Goal: Task Accomplishment & Management: Use online tool/utility

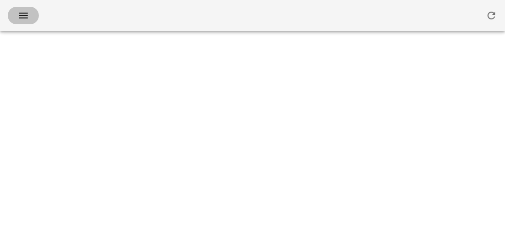
click at [19, 10] on icon "button" at bounding box center [23, 16] width 12 height 12
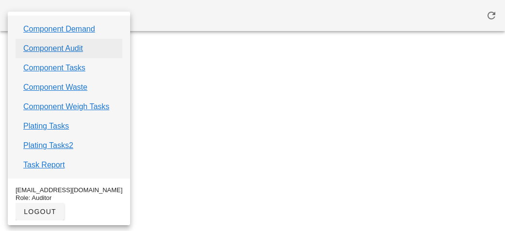
click at [41, 49] on link "Component Audit" at bounding box center [53, 49] width 60 height 12
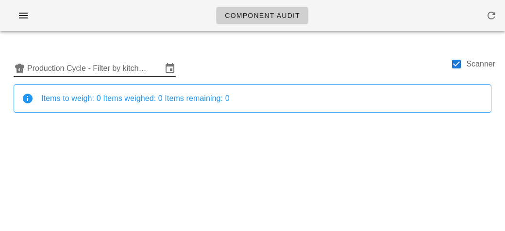
click at [102, 72] on input "Production Cycle - Filter by kitchen production schedules" at bounding box center [94, 69] width 135 height 16
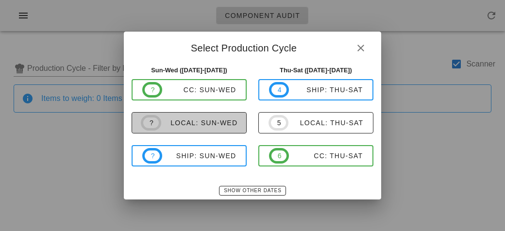
click at [175, 123] on div "local: Sun-Wed" at bounding box center [199, 123] width 77 height 8
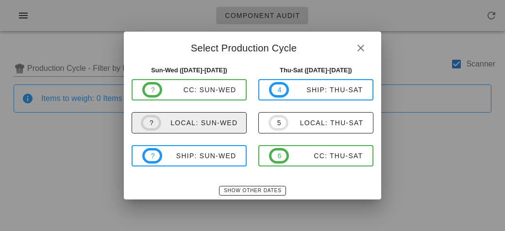
type input "local: Sun-Wed ([DATE]-[DATE])"
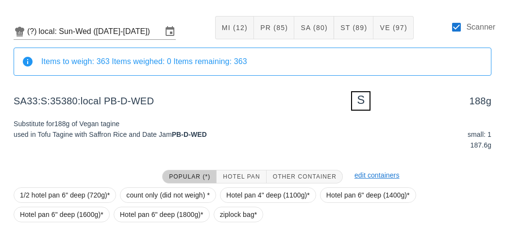
scroll to position [116, 0]
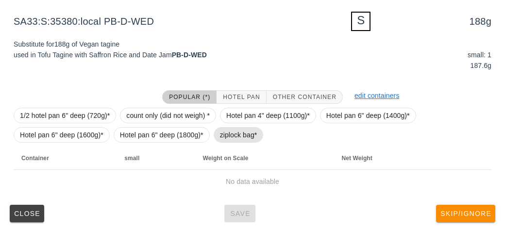
click at [223, 136] on span "ziplock bag*" at bounding box center [238, 135] width 37 height 15
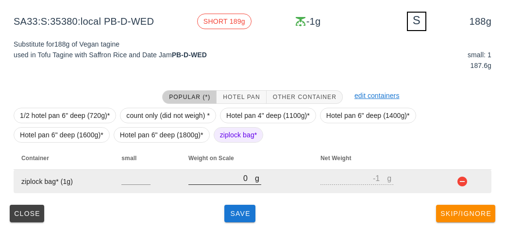
click at [207, 175] on input "0" at bounding box center [221, 178] width 66 height 13
type input "30"
type input "29"
type input "370"
type input "369"
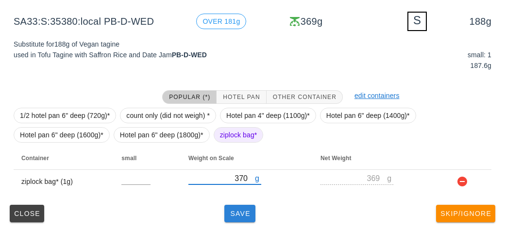
type input "370"
click at [235, 212] on span "Save" at bounding box center [239, 214] width 23 height 8
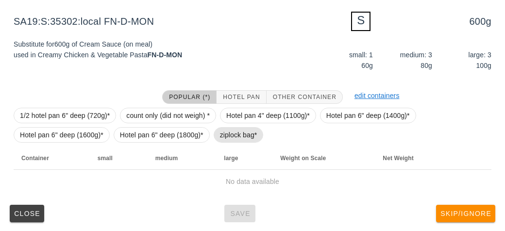
click at [230, 132] on span "ziplock bag*" at bounding box center [238, 135] width 37 height 15
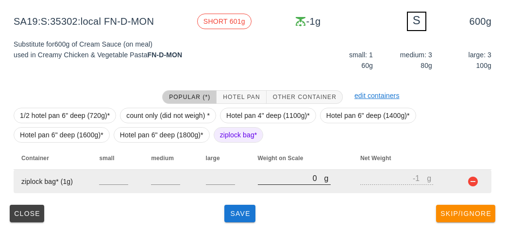
click at [266, 178] on input "0" at bounding box center [291, 178] width 66 height 13
type input "50"
type input "49"
type input "530"
type input "529"
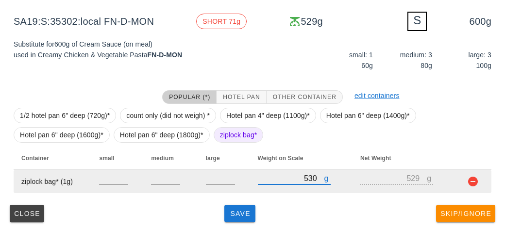
type input "530"
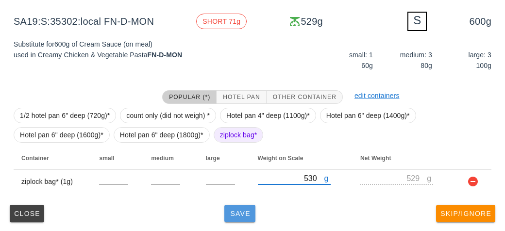
click at [242, 212] on span "Save" at bounding box center [239, 214] width 23 height 8
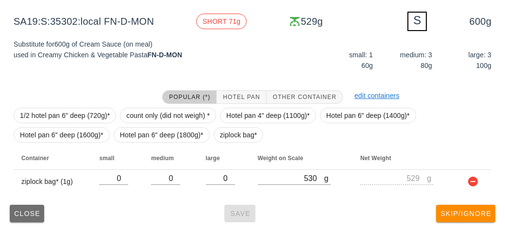
click at [21, 210] on span "Close" at bounding box center [27, 214] width 27 height 8
click at [244, 137] on span "ziplock bag*" at bounding box center [238, 135] width 37 height 15
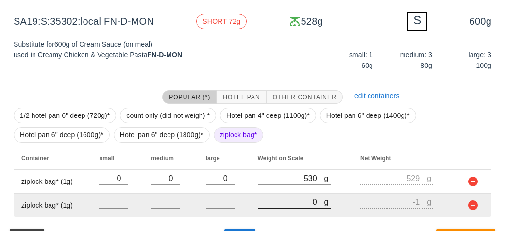
click at [290, 198] on input "0" at bounding box center [291, 201] width 66 height 13
type input "20"
type input "19"
type input "200"
type input "199"
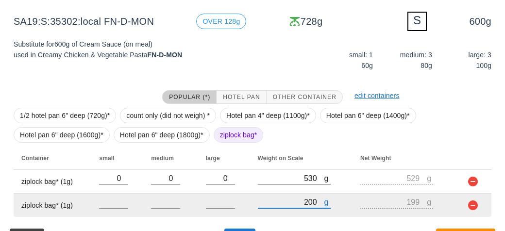
scroll to position [140, 0]
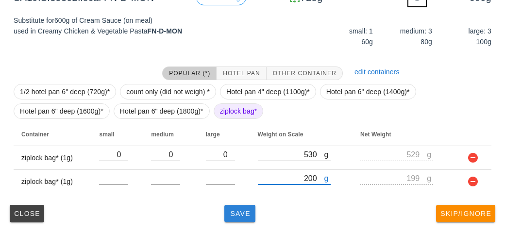
type input "200"
click at [237, 210] on span "Save" at bounding box center [239, 214] width 23 height 8
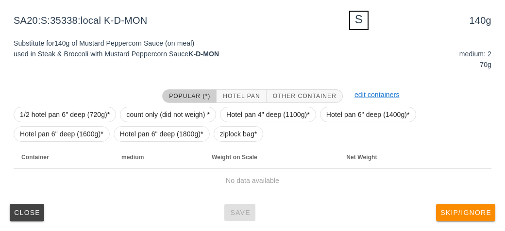
scroll to position [116, 0]
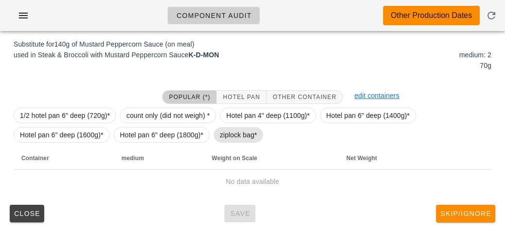
click at [228, 134] on span "ziplock bag*" at bounding box center [238, 135] width 37 height 15
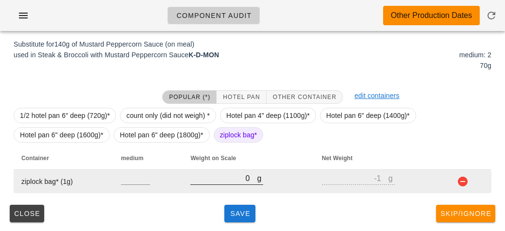
click at [241, 181] on input "0" at bounding box center [223, 178] width 66 height 13
type input "10"
type input "9"
type input "180"
type input "179"
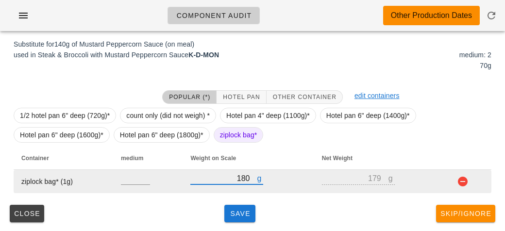
type input "180"
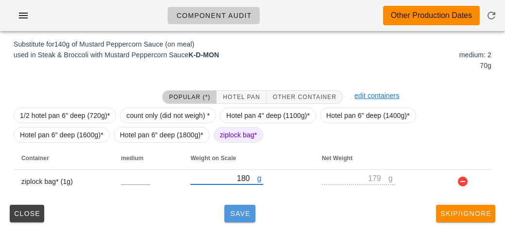
click at [245, 216] on span "Save" at bounding box center [239, 214] width 23 height 8
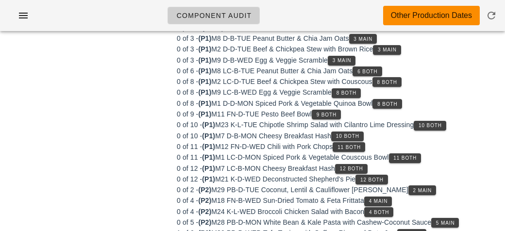
scroll to position [113, 0]
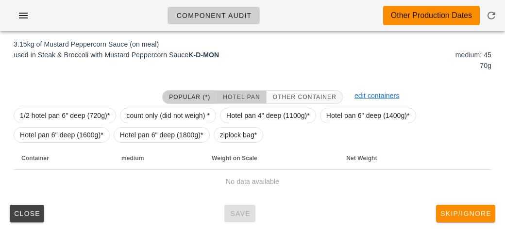
click at [236, 91] on button "Hotel Pan" at bounding box center [240, 97] width 49 height 14
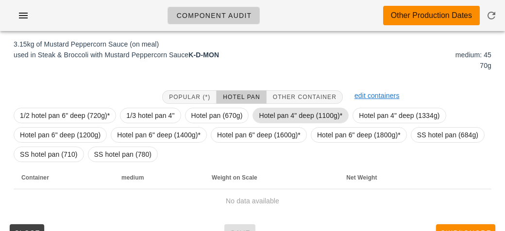
click at [259, 112] on span "Hotel pan 4" deep (1100g)*" at bounding box center [300, 115] width 83 height 15
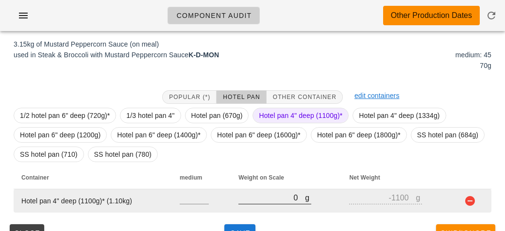
click at [282, 195] on input "0" at bounding box center [271, 197] width 66 height 13
type input "40"
type input "-1060"
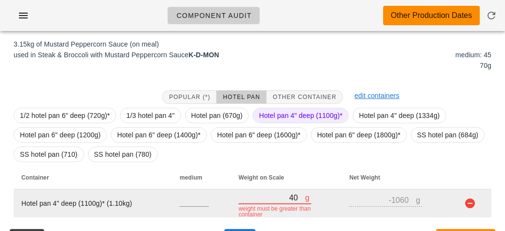
type input "460"
type input "-640"
type input "4600"
type input "3500"
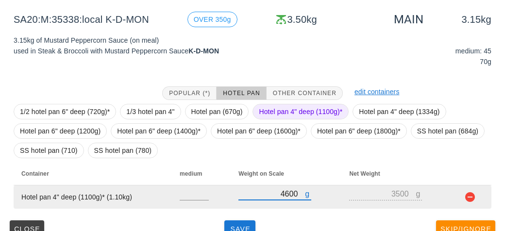
scroll to position [132, 0]
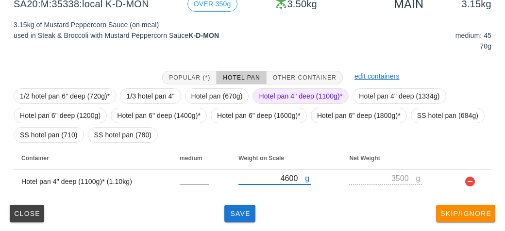
type input "4600"
click at [283, 91] on span "Hotel pan 4" deep (1100g)*" at bounding box center [300, 96] width 83 height 15
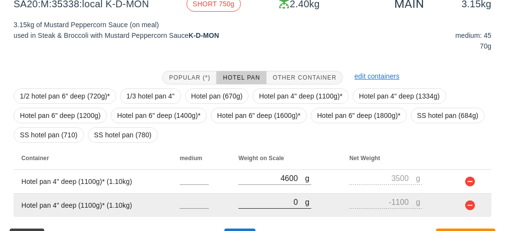
click at [266, 202] on input "0" at bounding box center [271, 201] width 66 height 13
type input "50"
type input "-1050"
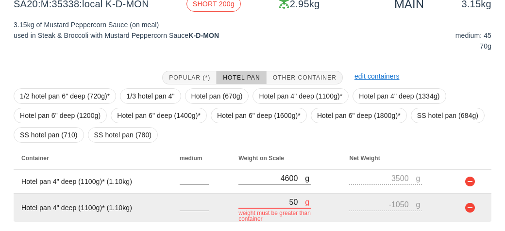
type input "550"
type input "-550"
type input "5570"
type input "4470"
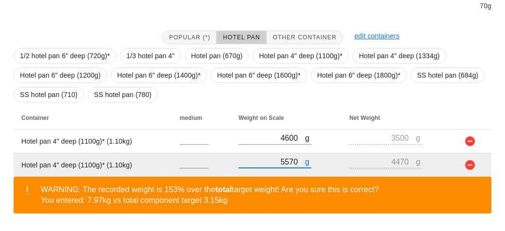
scroll to position [200, 0]
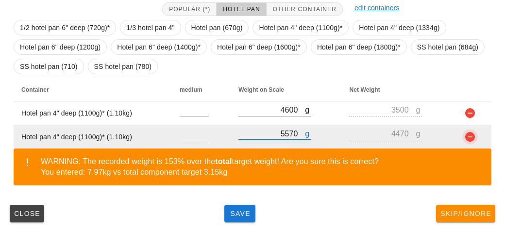
click at [471, 139] on button "button" at bounding box center [470, 137] width 12 height 12
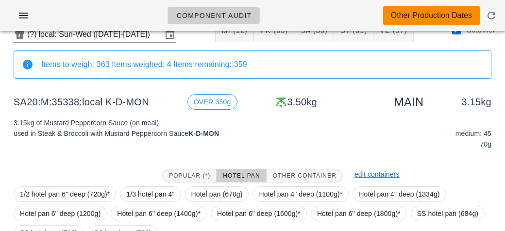
scroll to position [132, 0]
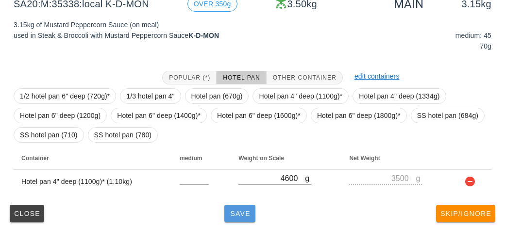
click at [238, 211] on span "Save" at bounding box center [239, 214] width 23 height 8
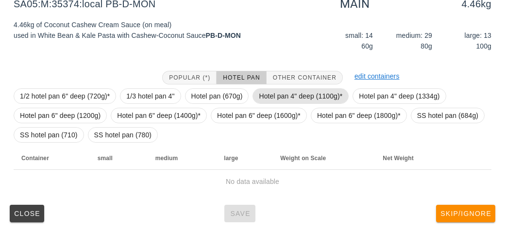
click at [289, 91] on span "Hotel pan 4" deep (1100g)*" at bounding box center [300, 96] width 83 height 15
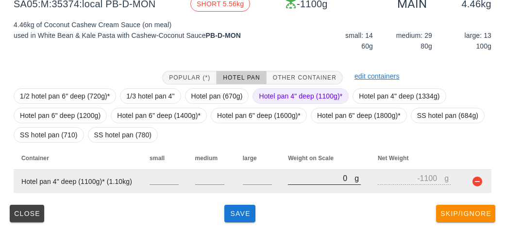
click at [309, 182] on input "0" at bounding box center [321, 178] width 66 height 13
type input "50"
type input "-1050"
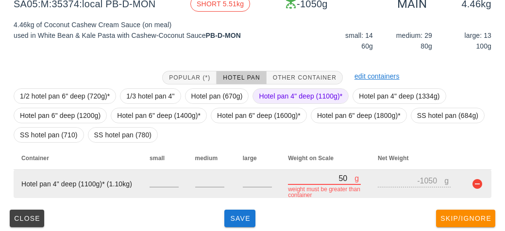
type input "550"
type input "-550"
type input "5570"
type input "4470"
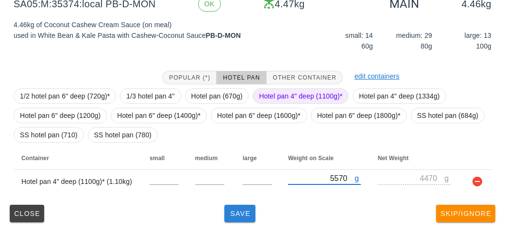
type input "5570"
click at [228, 220] on button "Save" at bounding box center [239, 213] width 31 height 17
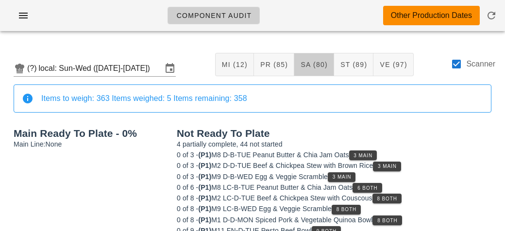
click at [311, 59] on button "SA (80)" at bounding box center [314, 64] width 40 height 23
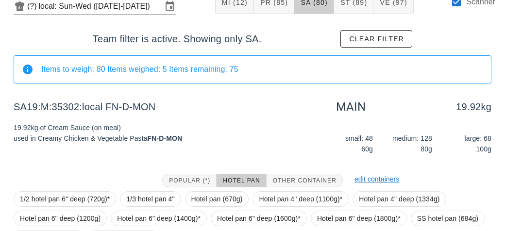
scroll to position [165, 0]
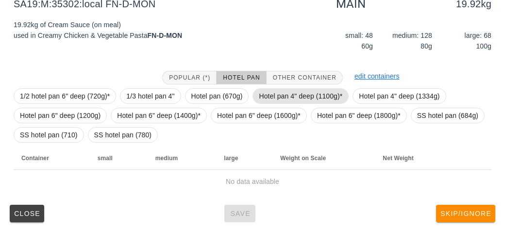
click at [263, 91] on span "Hotel pan 4" deep (1100g)*" at bounding box center [300, 96] width 83 height 15
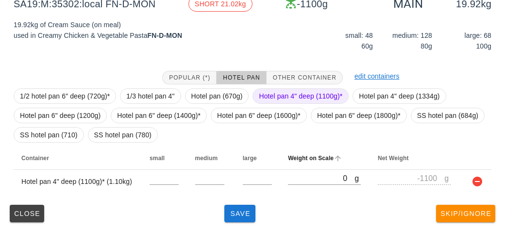
click at [311, 167] on th "Weight on Scale" at bounding box center [325, 158] width 90 height 23
click at [294, 168] on th "Weight on Scale" at bounding box center [325, 158] width 90 height 23
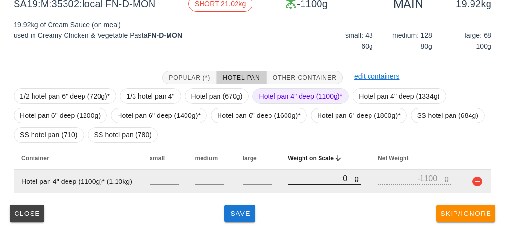
click at [302, 182] on input "0" at bounding box center [321, 178] width 66 height 13
type input "10"
type input "-1090"
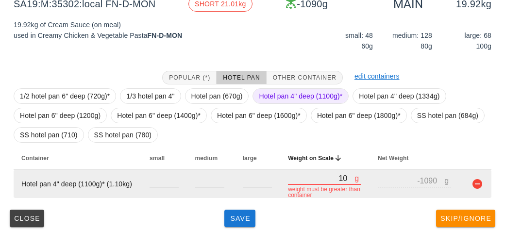
type input "110"
type input "-990"
type input "1170"
type input "70"
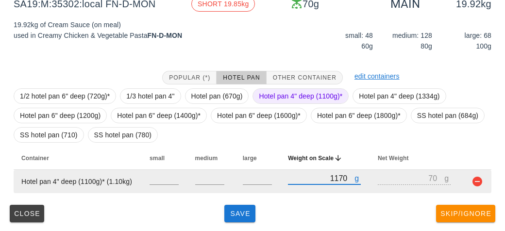
type input "11700"
type input "10600"
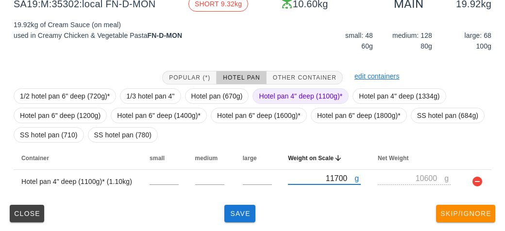
type input "11700"
click at [282, 90] on span "Hotel pan 4" deep (1100g)*" at bounding box center [300, 96] width 83 height 15
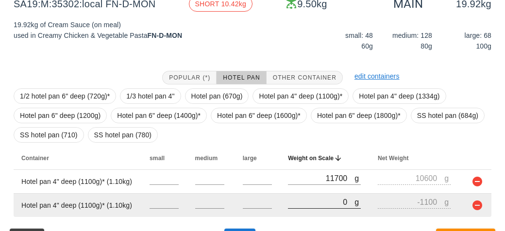
click at [310, 206] on input "0" at bounding box center [321, 201] width 66 height 13
type input "120"
type input "-980"
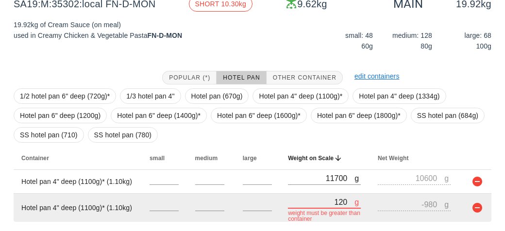
type input "1210"
type input "110"
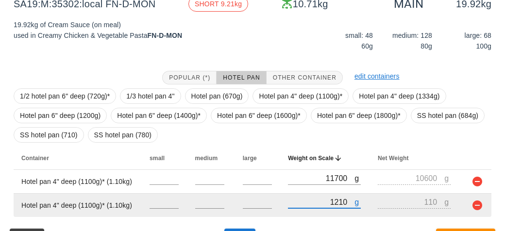
type input "12110"
type input "11010"
type input "11700"
type input "10600"
type input "12110"
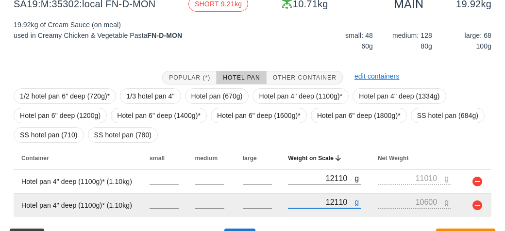
type input "117001"
type input "115901"
type input "11010"
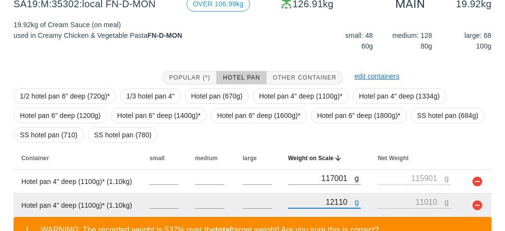
type input "1211"
type input "111"
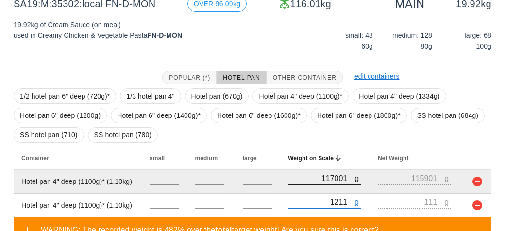
type input "1211"
click at [342, 177] on input "117001" at bounding box center [321, 178] width 66 height 13
type input "11700"
type input "10600"
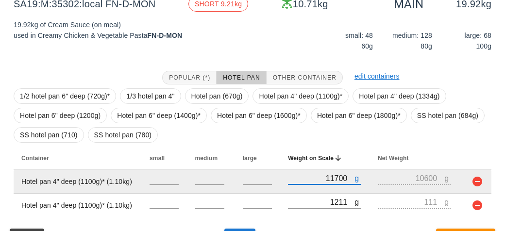
type input "11700"
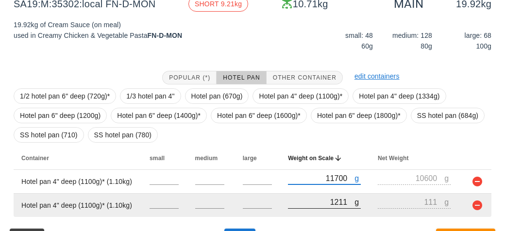
type input "1210"
click at [348, 202] on input "1210" at bounding box center [321, 201] width 66 height 13
type input "110"
type input "121"
type input "-979"
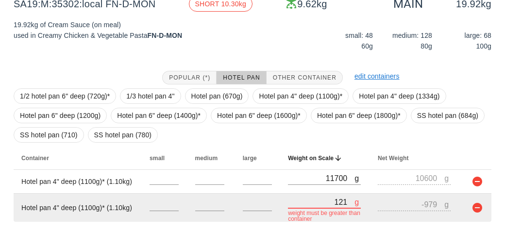
type input "1211"
type input "111"
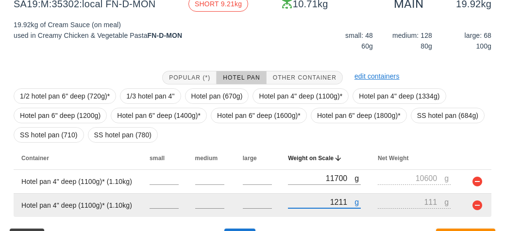
type input "11700"
type input "12110"
type input "11010"
type input "10600"
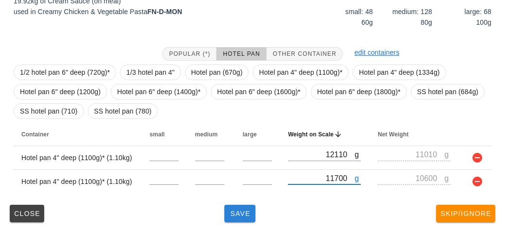
type input "11700"
click at [244, 220] on button "Save" at bounding box center [239, 213] width 31 height 17
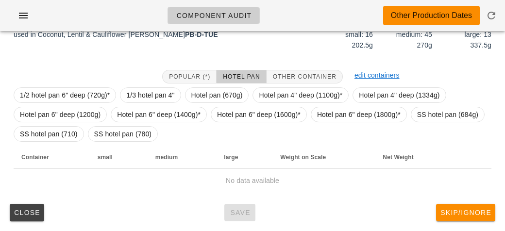
scroll to position [165, 0]
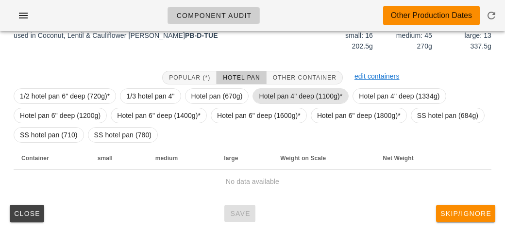
click at [272, 91] on span "Hotel pan 4" deep (1100g)*" at bounding box center [300, 96] width 83 height 15
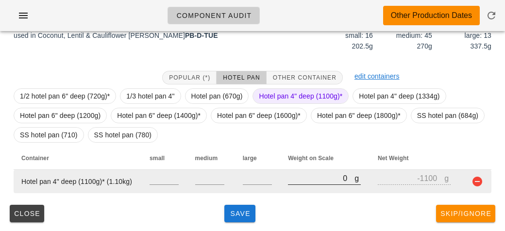
click at [300, 181] on input "0" at bounding box center [321, 178] width 66 height 13
type input "10"
type input "-1090"
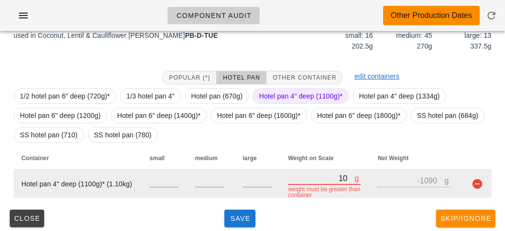
type input "110"
type input "-990"
type input "1170"
type input "70"
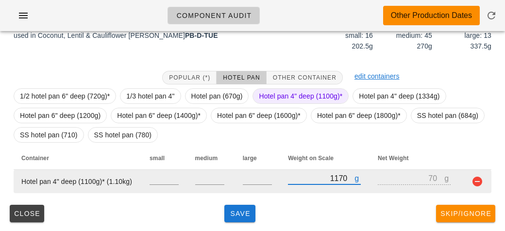
type input "11740"
type input "10640"
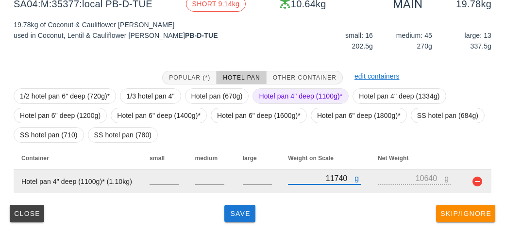
type input "11740"
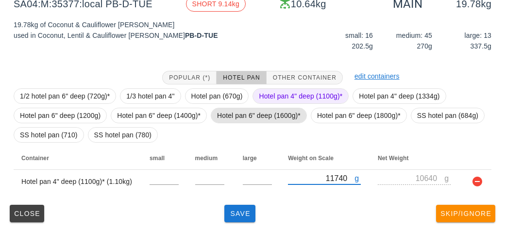
click at [221, 113] on span "Hotel pan 6" deep (1600g)*" at bounding box center [258, 115] width 83 height 15
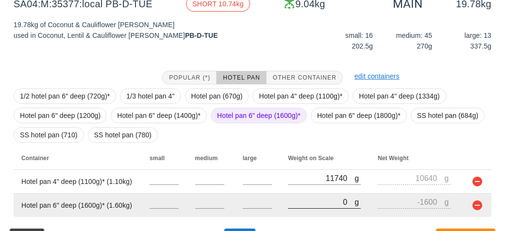
click at [306, 206] on input "0" at bounding box center [321, 201] width 66 height 13
type input "10"
type input "-1590"
type input "110"
type input "-1490"
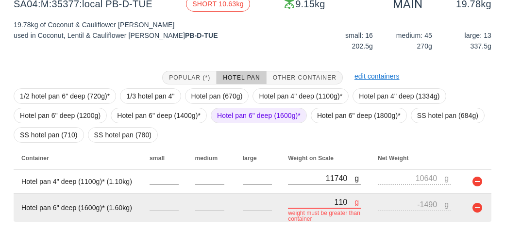
type input "1160"
type input "-440"
type input "11670"
type input "10070"
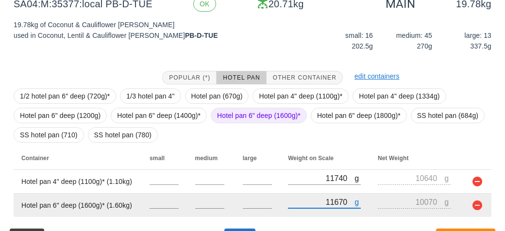
scroll to position [189, 0]
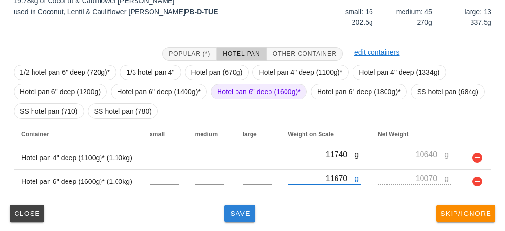
type input "11670"
click at [239, 219] on button "Save" at bounding box center [239, 213] width 31 height 17
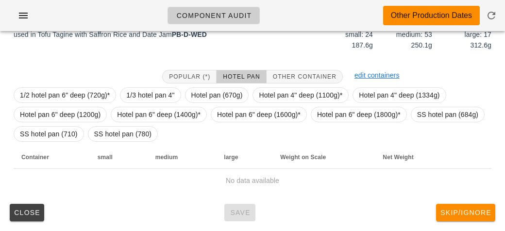
scroll to position [165, 0]
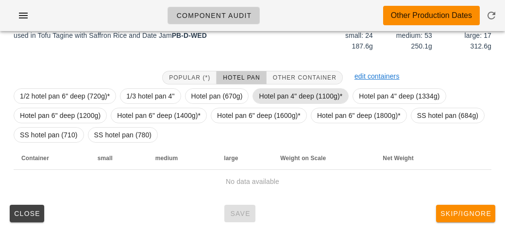
click at [269, 89] on span "Hotel pan 4" deep (1100g)*" at bounding box center [300, 96] width 83 height 15
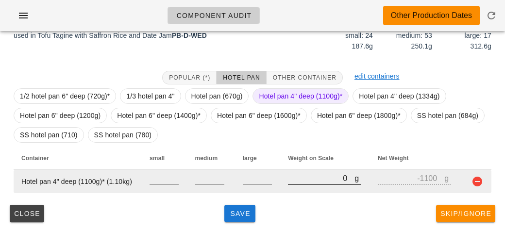
click at [295, 173] on input "0" at bounding box center [321, 178] width 66 height 13
type input "10"
type input "-1090"
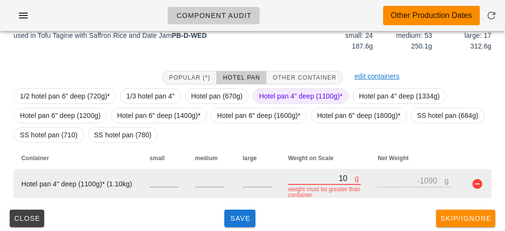
type input "140"
type input "-960"
type input "1490"
type input "390"
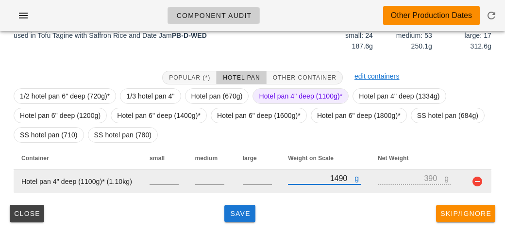
type input "14970"
type input "13870"
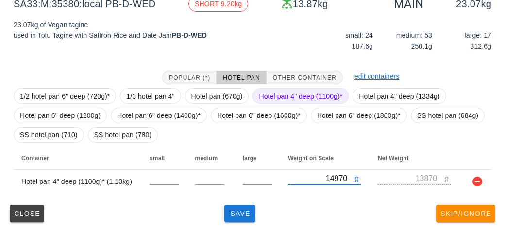
type input "14970"
click at [281, 88] on span "Hotel pan 4" deep (1100g)*" at bounding box center [300, 96] width 96 height 16
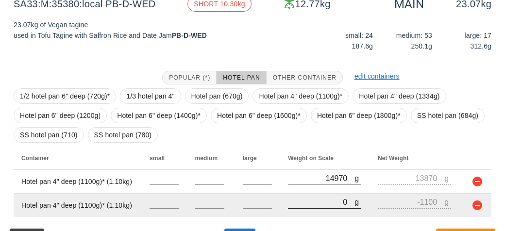
click at [294, 199] on input "0" at bounding box center [321, 201] width 66 height 13
type input "10"
type input "-1090"
type input "130"
type input "-970"
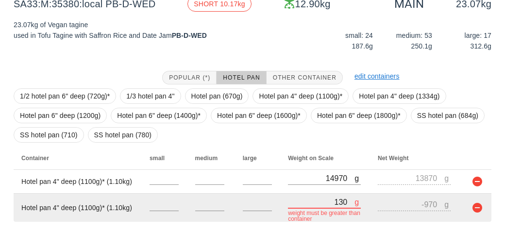
type input "1330"
type input "230"
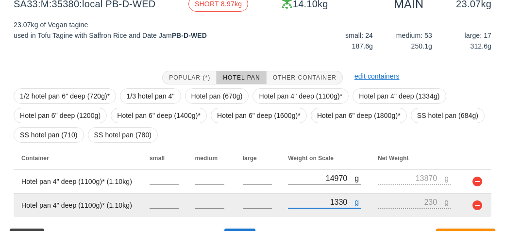
type input "13390"
type input "12290"
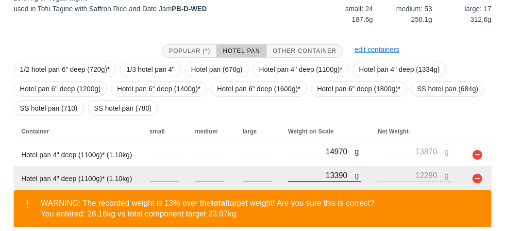
scroll to position [233, 0]
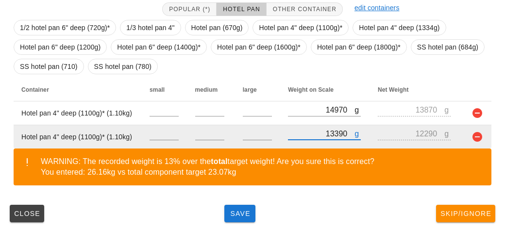
type input "13390"
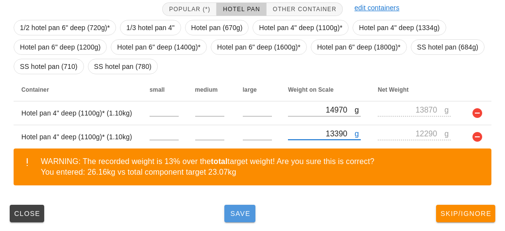
click at [226, 215] on button "Save" at bounding box center [239, 213] width 31 height 17
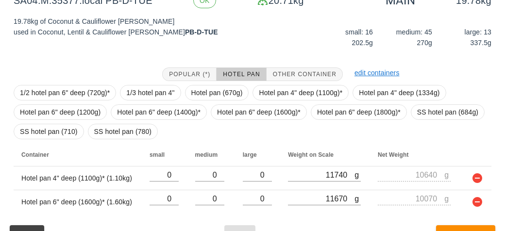
scroll to position [189, 0]
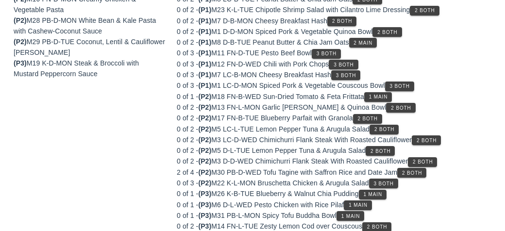
scroll to position [174, 0]
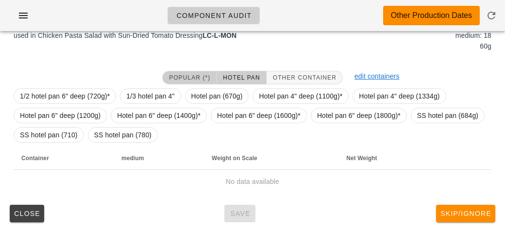
click at [177, 74] on span "Popular (*)" at bounding box center [189, 77] width 42 height 7
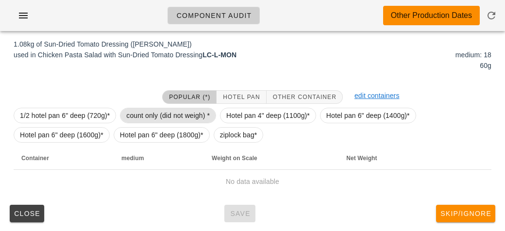
click at [162, 110] on span "count only (did not weigh) *" at bounding box center [167, 115] width 83 height 15
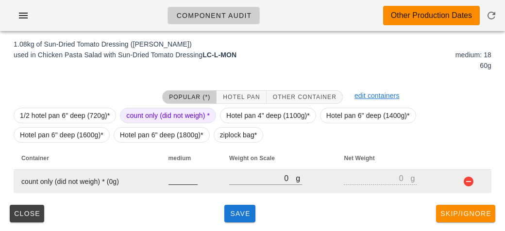
click at [181, 189] on div at bounding box center [182, 189] width 29 height 7
click at [174, 178] on input "number" at bounding box center [182, 178] width 29 height 13
type input "18"
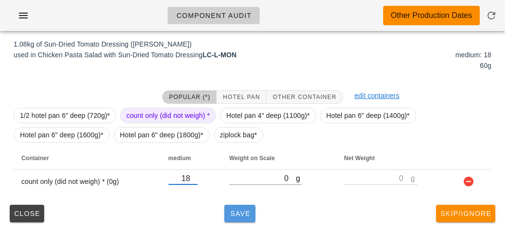
click at [233, 207] on button "Save" at bounding box center [239, 213] width 31 height 17
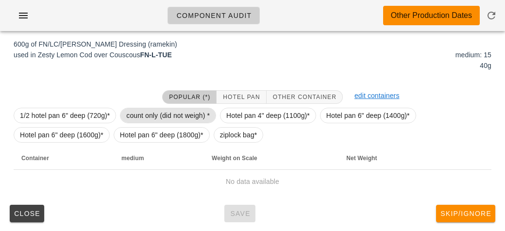
click at [164, 112] on span "count only (did not weigh) *" at bounding box center [167, 115] width 83 height 15
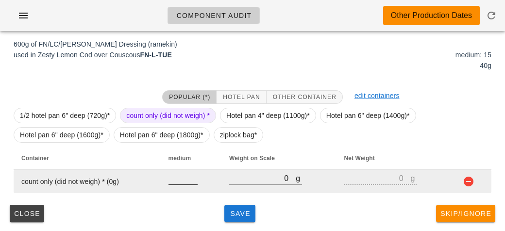
click at [178, 178] on input "number" at bounding box center [182, 178] width 29 height 13
type input "15"
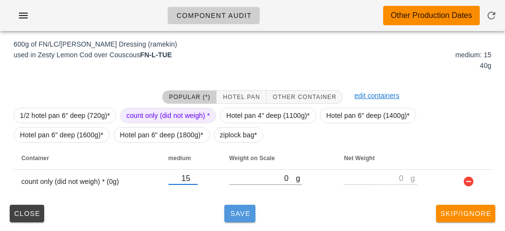
click at [232, 217] on button "Save" at bounding box center [239, 213] width 31 height 17
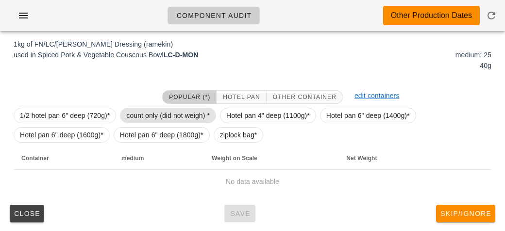
click at [147, 111] on span "count only (did not weigh) *" at bounding box center [167, 115] width 83 height 15
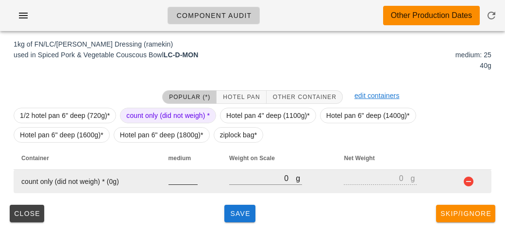
click at [175, 183] on input "number" at bounding box center [182, 178] width 29 height 13
type input "25"
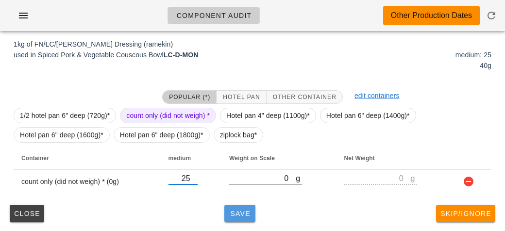
click at [225, 214] on button "Save" at bounding box center [239, 213] width 31 height 17
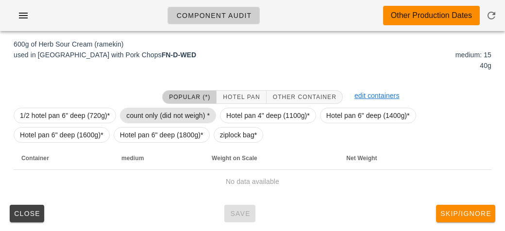
click at [153, 109] on span "count only (did not weigh) *" at bounding box center [167, 115] width 83 height 15
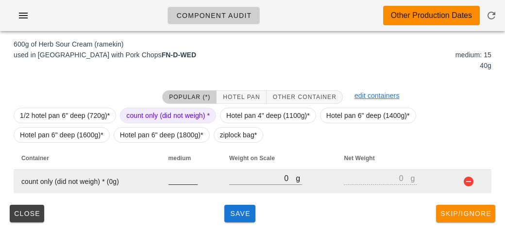
click at [179, 182] on input "number" at bounding box center [182, 178] width 29 height 13
type input "15"
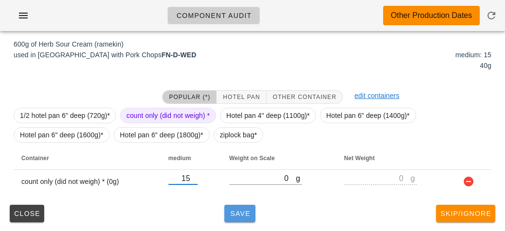
click at [237, 215] on span "Save" at bounding box center [239, 214] width 23 height 8
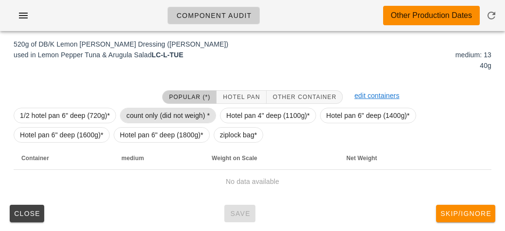
click at [149, 113] on span "count only (did not weigh) *" at bounding box center [167, 115] width 83 height 15
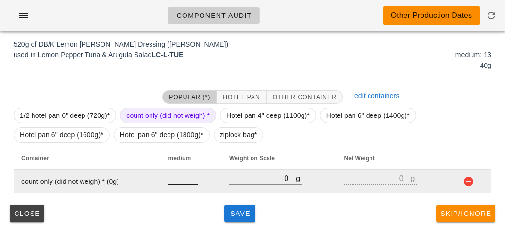
click at [172, 182] on input "number" at bounding box center [182, 178] width 29 height 13
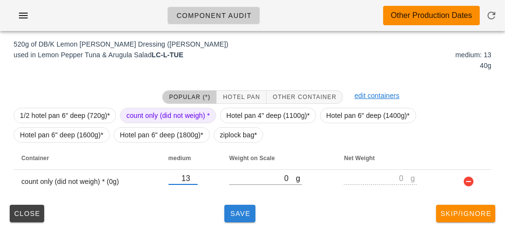
type input "13"
click at [233, 220] on button "Save" at bounding box center [239, 213] width 31 height 17
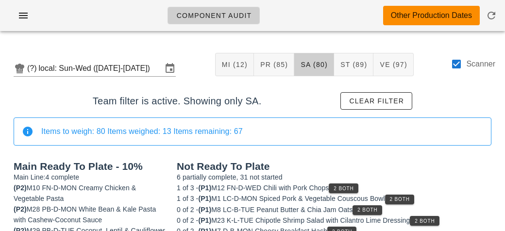
click at [466, 65] on label "Scanner" at bounding box center [480, 64] width 29 height 10
checkbox input "false"
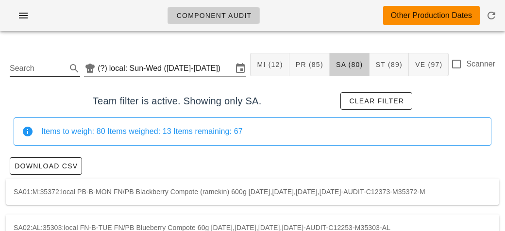
click at [49, 65] on input "Search" at bounding box center [37, 69] width 55 height 16
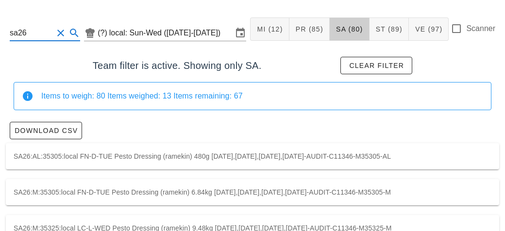
scroll to position [66, 0]
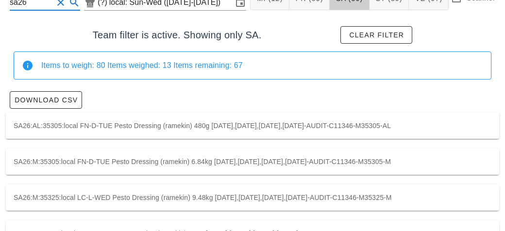
click at [171, 120] on div "SA26:AL:35305:local FN-D-TUE Pesto Dressing (ramekin) 480g [DATE],[DATE],[DATE]…" at bounding box center [252, 126] width 493 height 26
type input "SA26:AL:35305:local"
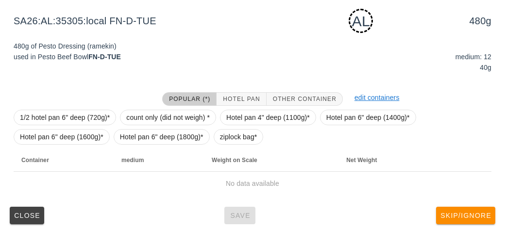
scroll to position [179, 0]
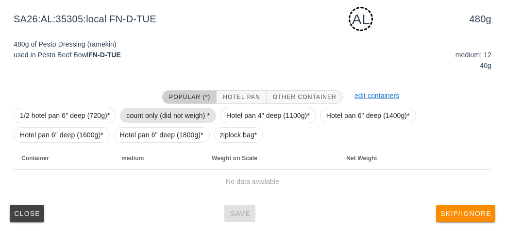
click at [188, 115] on span "count only (did not weigh) *" at bounding box center [167, 115] width 83 height 15
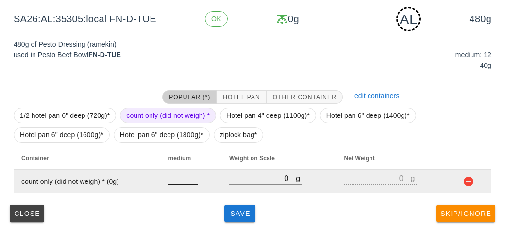
click at [182, 179] on input "number" at bounding box center [182, 178] width 29 height 13
type input "12"
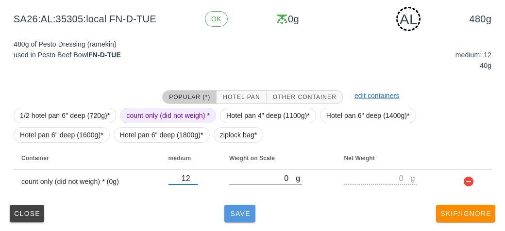
click at [237, 210] on span "Save" at bounding box center [239, 214] width 23 height 8
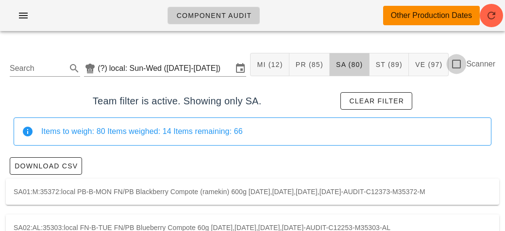
click at [458, 63] on div at bounding box center [456, 64] width 16 height 16
checkbox input "true"
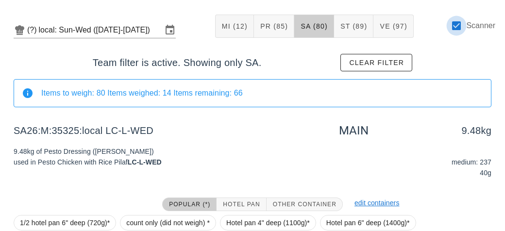
scroll to position [146, 0]
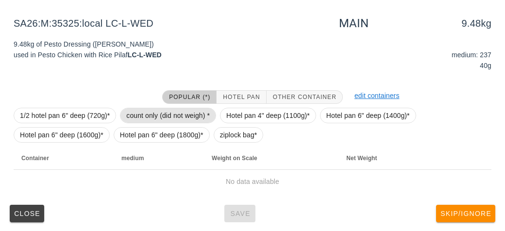
click at [134, 113] on span "count only (did not weigh) *" at bounding box center [167, 115] width 83 height 15
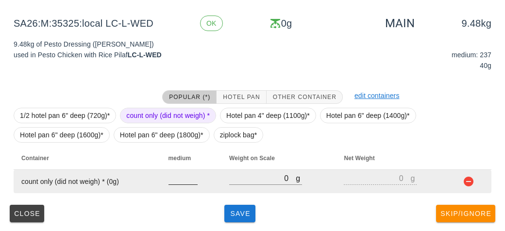
click at [181, 181] on input "number" at bounding box center [182, 178] width 29 height 13
type input "237"
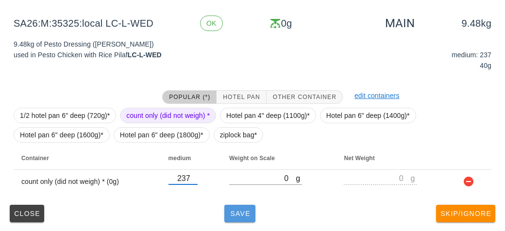
click at [242, 212] on span "Save" at bounding box center [239, 214] width 23 height 8
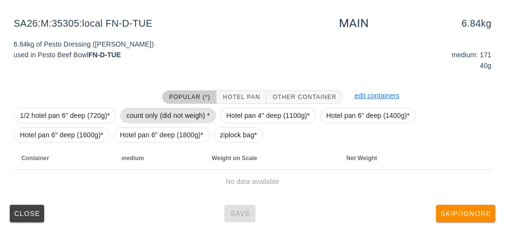
click at [151, 112] on span "count only (did not weigh) *" at bounding box center [167, 115] width 83 height 15
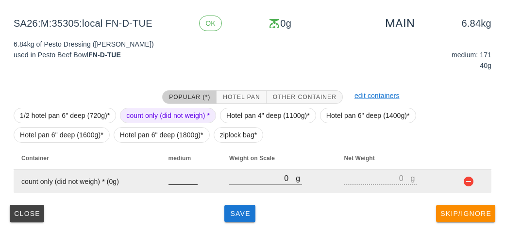
click at [183, 182] on input "number" at bounding box center [182, 178] width 29 height 13
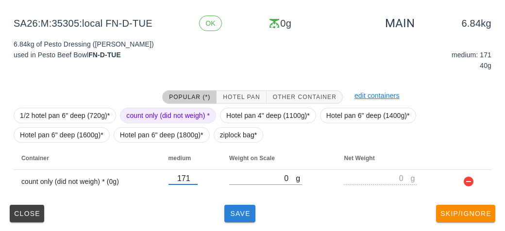
type input "171"
click at [237, 212] on span "Save" at bounding box center [239, 214] width 23 height 8
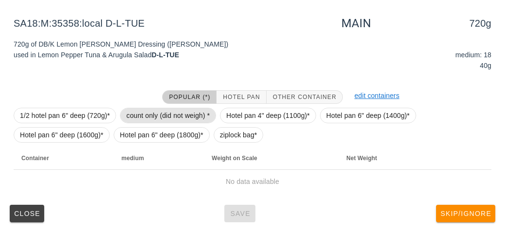
click at [145, 114] on span "count only (did not weigh) *" at bounding box center [167, 115] width 83 height 15
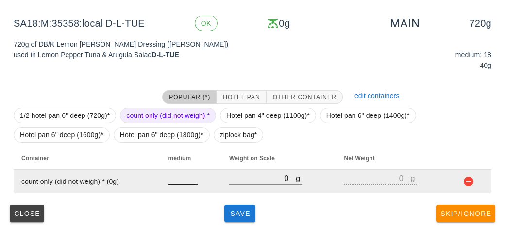
click at [189, 181] on input "number" at bounding box center [182, 178] width 29 height 13
type input "18"
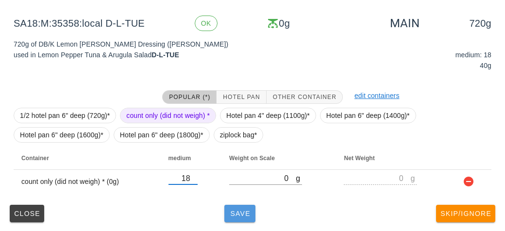
click at [247, 219] on button "Save" at bounding box center [239, 213] width 31 height 17
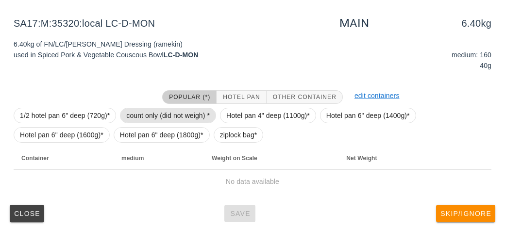
click at [153, 110] on span "count only (did not weigh) *" at bounding box center [167, 115] width 83 height 15
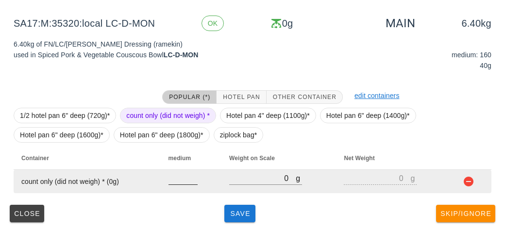
click at [182, 181] on input "number" at bounding box center [182, 178] width 29 height 13
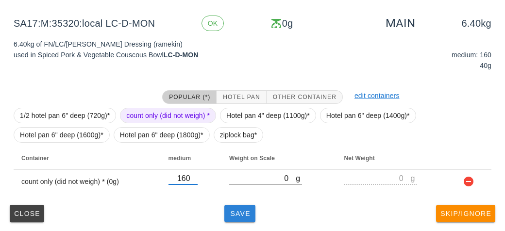
type input "160"
click at [242, 218] on button "Save" at bounding box center [239, 213] width 31 height 17
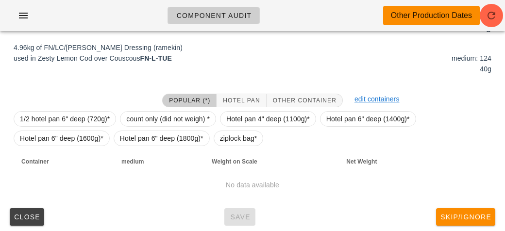
scroll to position [131, 0]
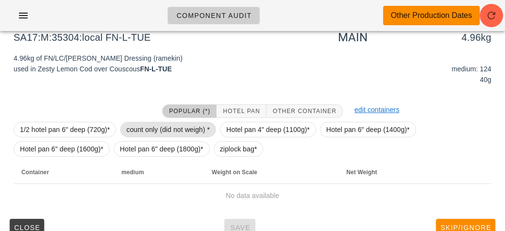
click at [136, 131] on span "count only (did not weigh) *" at bounding box center [167, 129] width 83 height 15
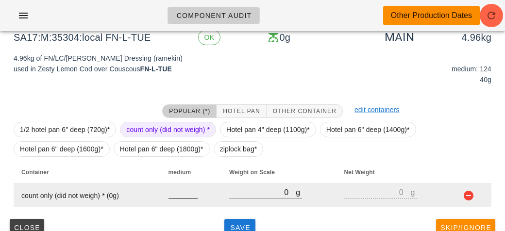
click at [177, 195] on input "number" at bounding box center [182, 192] width 29 height 13
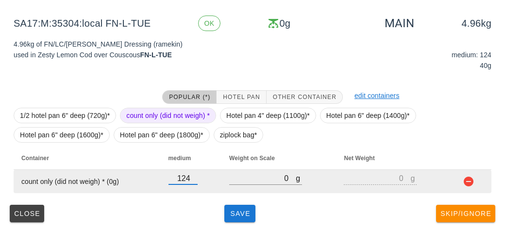
type input "124"
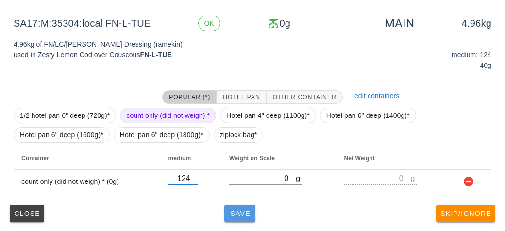
click at [232, 218] on button "Save" at bounding box center [239, 213] width 31 height 17
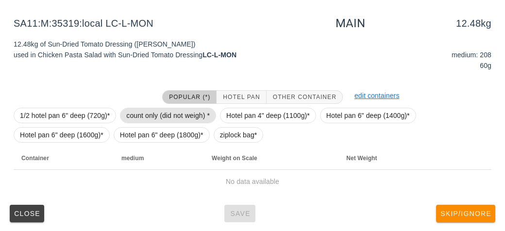
click at [146, 110] on span "count only (did not weigh) *" at bounding box center [167, 115] width 83 height 15
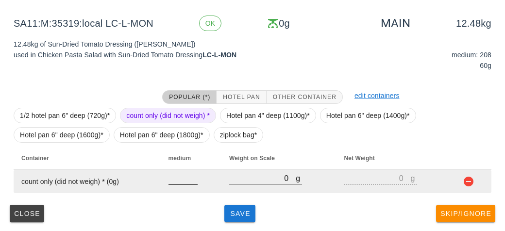
click at [174, 174] on input "number" at bounding box center [182, 178] width 29 height 13
type input "208"
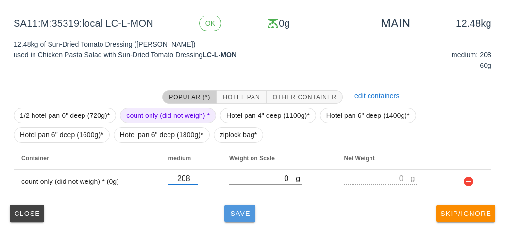
click at [246, 216] on button "Save" at bounding box center [239, 213] width 31 height 17
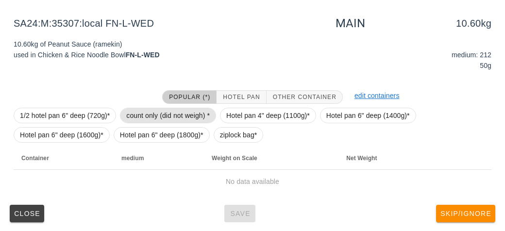
click at [170, 110] on span "count only (did not weigh) *" at bounding box center [167, 115] width 83 height 15
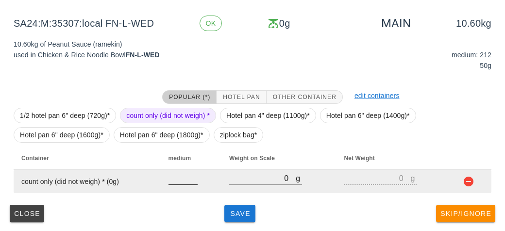
click at [179, 180] on input "number" at bounding box center [182, 178] width 29 height 13
type input "212"
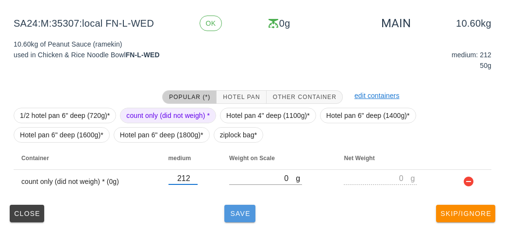
click at [243, 217] on button "Save" at bounding box center [239, 213] width 31 height 17
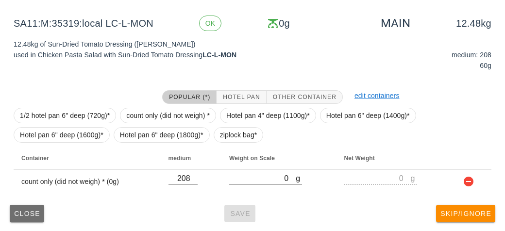
click at [30, 216] on button "Close" at bounding box center [27, 213] width 34 height 17
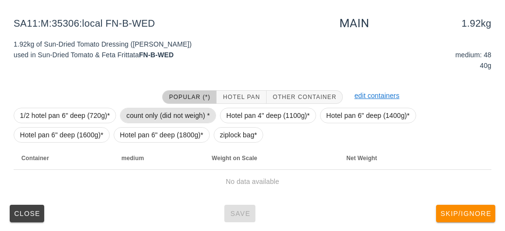
click at [141, 111] on span "count only (did not weigh) *" at bounding box center [167, 115] width 83 height 15
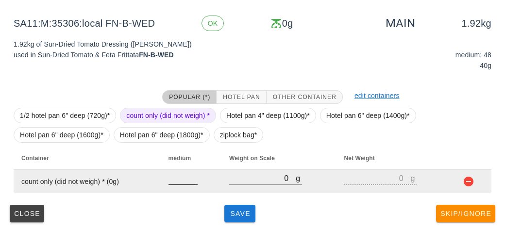
click at [184, 181] on input "number" at bounding box center [182, 178] width 29 height 13
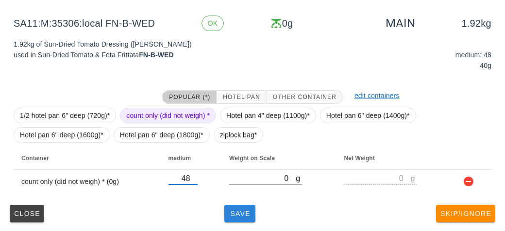
type input "48"
click at [243, 219] on button "Save" at bounding box center [239, 213] width 31 height 17
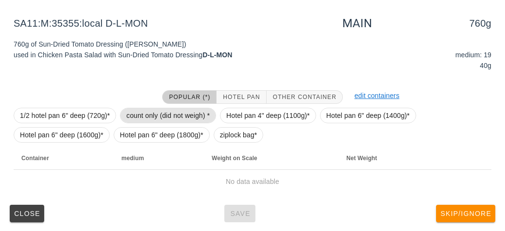
click at [160, 115] on span "count only (did not weigh) *" at bounding box center [167, 115] width 83 height 15
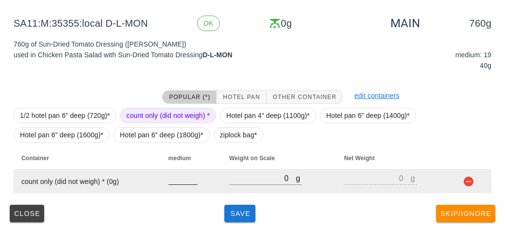
click at [178, 189] on div at bounding box center [182, 189] width 29 height 7
click at [184, 181] on input "number" at bounding box center [182, 178] width 29 height 13
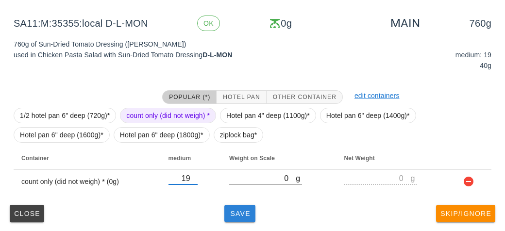
type input "19"
click at [236, 218] on button "Save" at bounding box center [239, 213] width 31 height 17
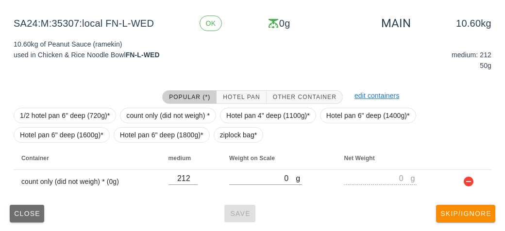
click at [18, 213] on span "Close" at bounding box center [27, 214] width 27 height 8
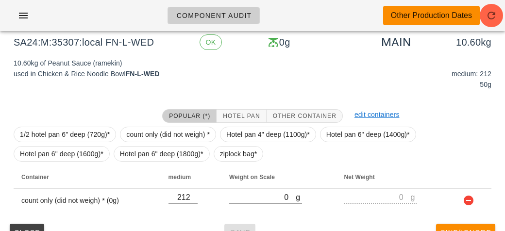
scroll to position [146, 0]
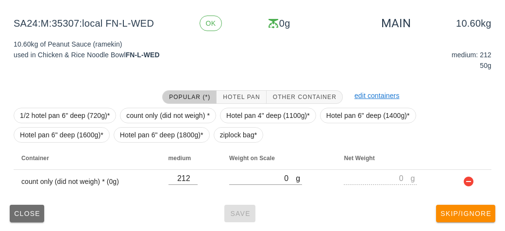
click at [21, 214] on span "Close" at bounding box center [27, 214] width 27 height 8
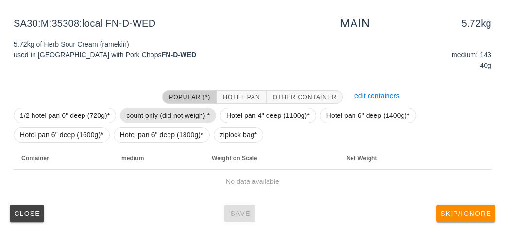
click at [151, 122] on span "count only (did not weigh) *" at bounding box center [168, 116] width 96 height 16
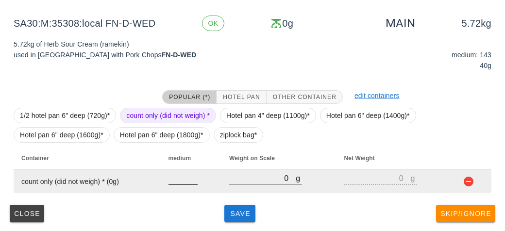
click at [177, 179] on input "number" at bounding box center [182, 178] width 29 height 13
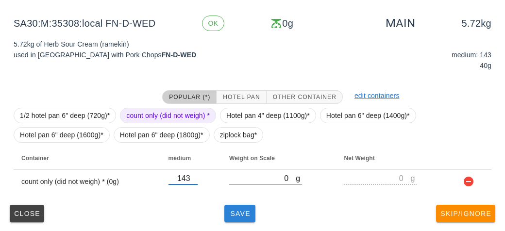
type input "143"
click at [239, 220] on button "Save" at bounding box center [239, 213] width 31 height 17
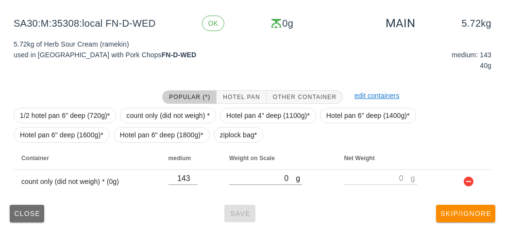
click at [19, 212] on span "Close" at bounding box center [27, 214] width 27 height 8
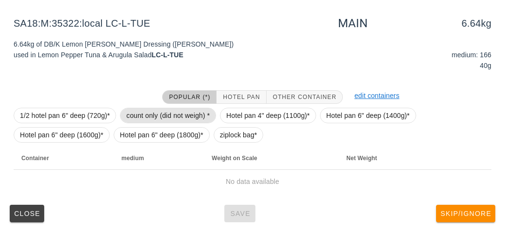
click at [158, 119] on span "count only (did not weigh) *" at bounding box center [167, 115] width 83 height 15
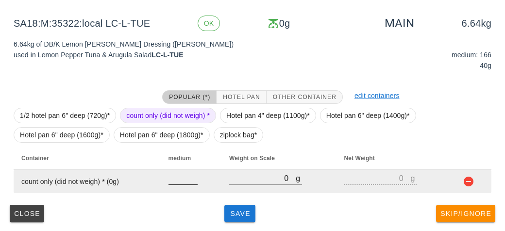
click at [180, 183] on input "number" at bounding box center [182, 178] width 29 height 13
type input "166"
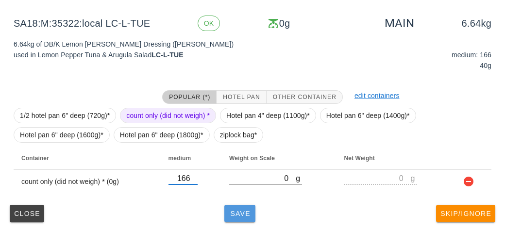
click at [235, 220] on button "Save" at bounding box center [239, 213] width 31 height 17
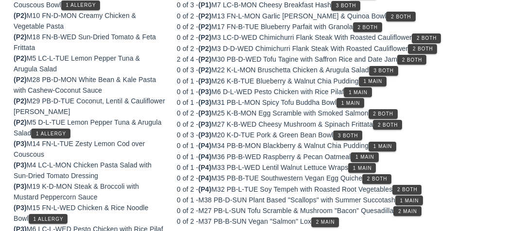
scroll to position [284, 0]
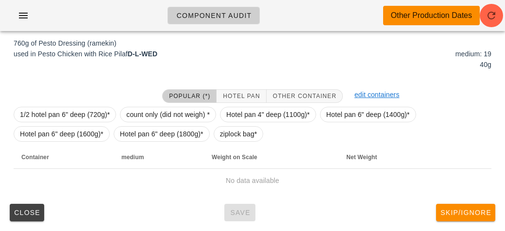
scroll to position [146, 0]
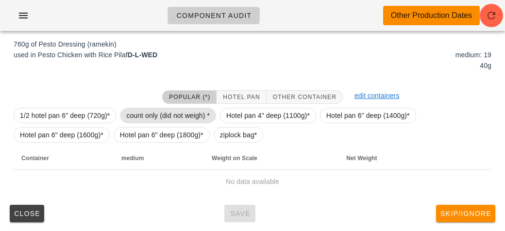
click at [163, 108] on span "count only (did not weigh) *" at bounding box center [167, 115] width 83 height 15
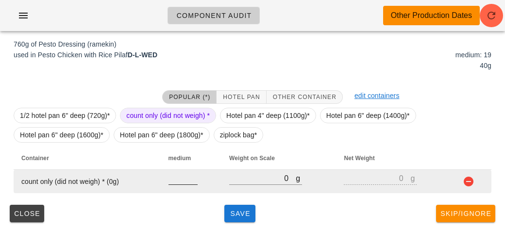
click at [183, 178] on input "number" at bounding box center [182, 178] width 29 height 13
type input "19"
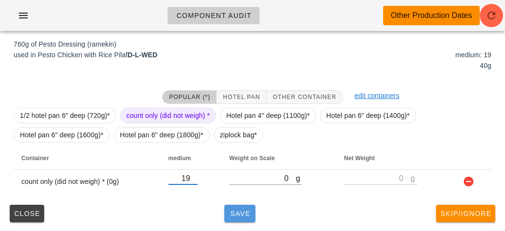
click at [239, 211] on span "Save" at bounding box center [239, 214] width 23 height 8
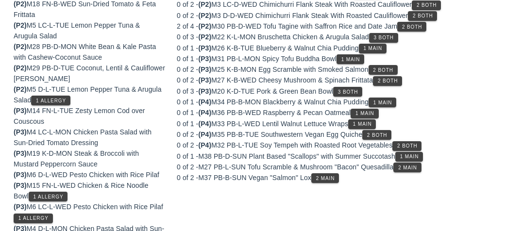
scroll to position [269, 0]
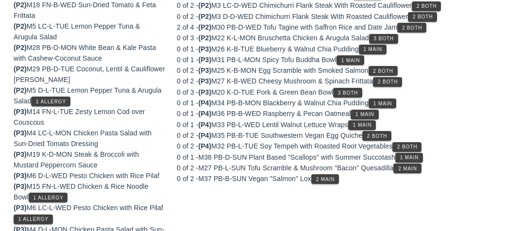
scroll to position [146, 0]
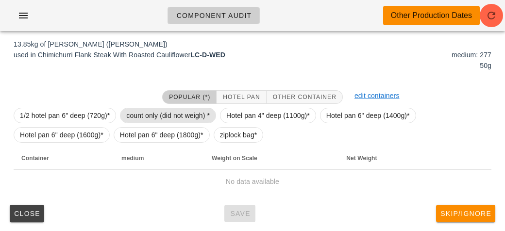
click at [141, 111] on span "count only (did not weigh) *" at bounding box center [167, 115] width 83 height 15
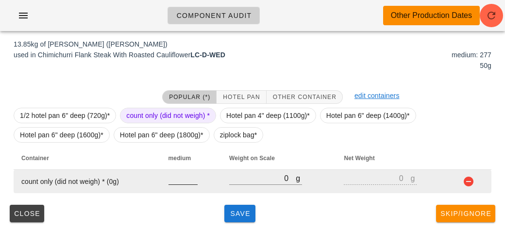
click at [176, 181] on input "number" at bounding box center [182, 178] width 29 height 13
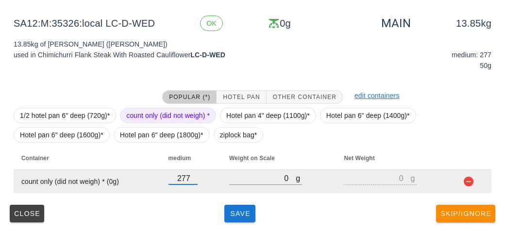
type input "277"
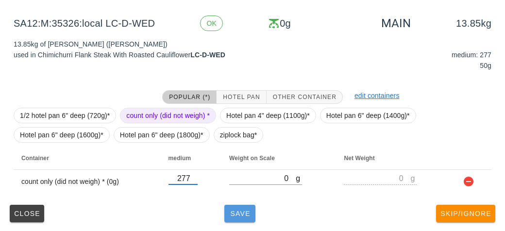
click at [244, 220] on button "Save" at bounding box center [239, 213] width 31 height 17
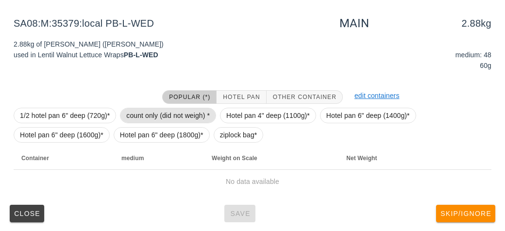
click at [137, 119] on span "count only (did not weigh) *" at bounding box center [167, 115] width 83 height 15
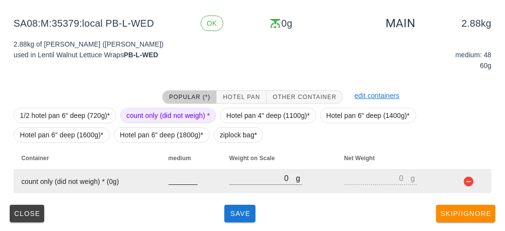
click at [173, 182] on input "number" at bounding box center [182, 178] width 29 height 13
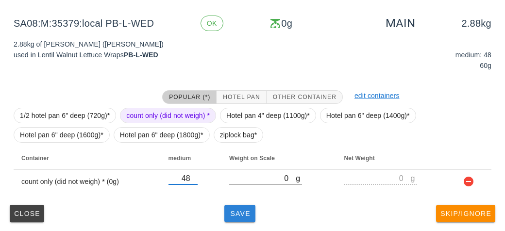
type input "48"
click at [232, 212] on span "Save" at bounding box center [239, 214] width 23 height 8
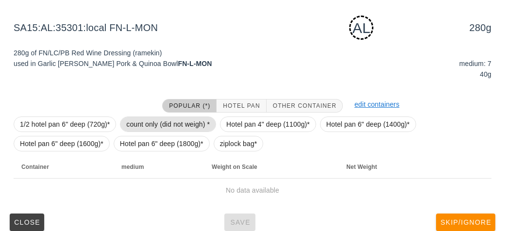
click at [173, 118] on span "count only (did not weigh) *" at bounding box center [167, 124] width 83 height 15
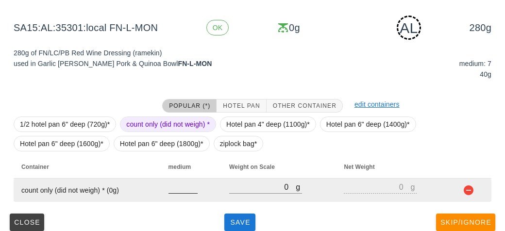
click at [186, 190] on input "number" at bounding box center [182, 186] width 29 height 13
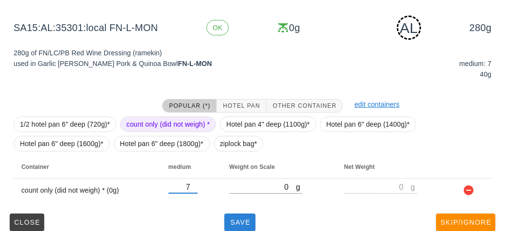
type input "7"
click at [245, 228] on button "Save" at bounding box center [239, 221] width 31 height 17
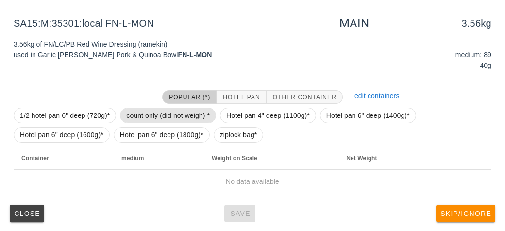
click at [152, 112] on span "count only (did not weigh) *" at bounding box center [167, 115] width 83 height 15
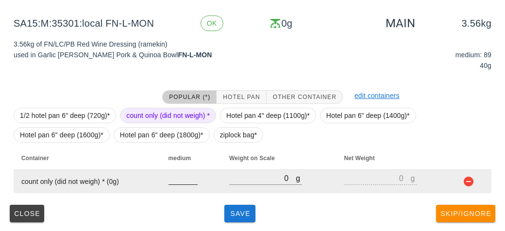
click at [177, 174] on input "number" at bounding box center [182, 178] width 29 height 13
type input "89"
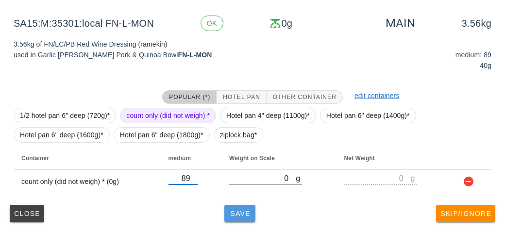
click at [241, 221] on button "Save" at bounding box center [239, 213] width 31 height 17
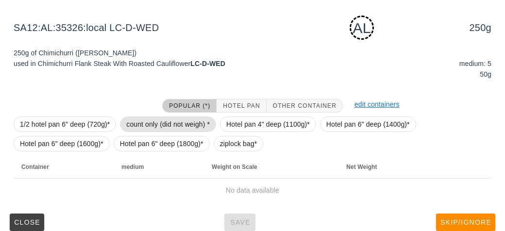
click at [149, 119] on span "count only (did not weigh) *" at bounding box center [167, 124] width 83 height 15
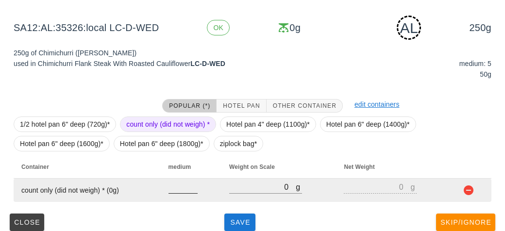
click at [176, 188] on input "number" at bounding box center [182, 186] width 29 height 13
type input "5"
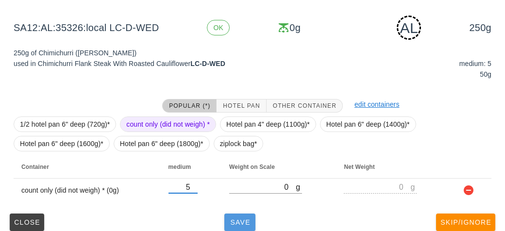
click at [238, 220] on span "Save" at bounding box center [239, 222] width 23 height 8
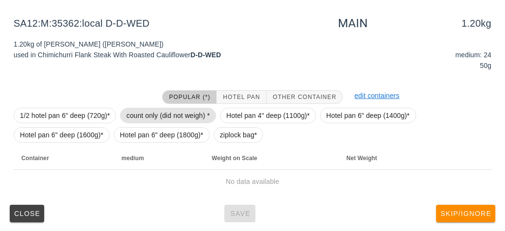
click at [144, 110] on span "count only (did not weigh) *" at bounding box center [167, 115] width 83 height 15
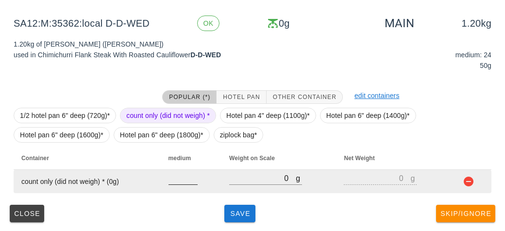
click at [178, 178] on input "number" at bounding box center [182, 178] width 29 height 13
type input "24"
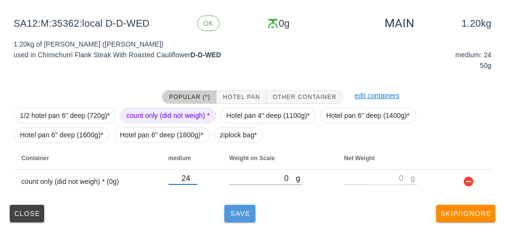
click at [238, 211] on span "Save" at bounding box center [239, 214] width 23 height 8
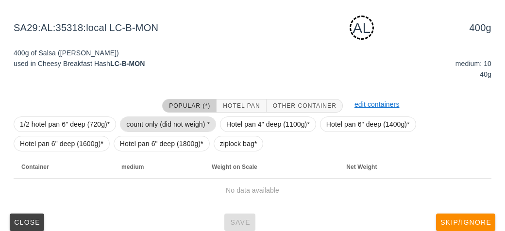
click at [153, 128] on span "count only (did not weigh) *" at bounding box center [167, 124] width 83 height 15
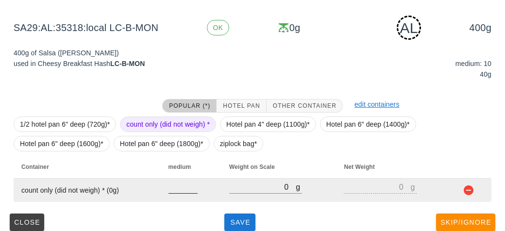
click at [175, 191] on input "number" at bounding box center [182, 186] width 29 height 13
type input "10"
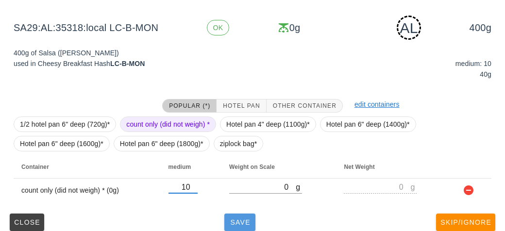
click at [237, 219] on span "Save" at bounding box center [239, 222] width 23 height 8
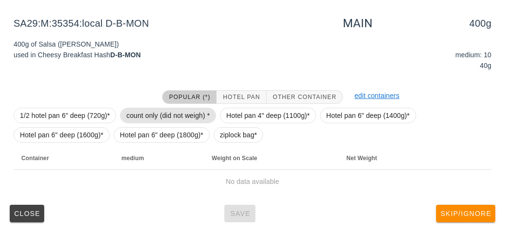
click at [150, 111] on span "count only (did not weigh) *" at bounding box center [167, 115] width 83 height 15
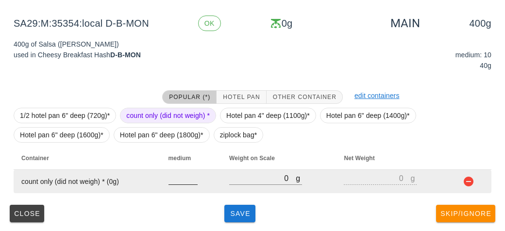
click at [177, 180] on input "number" at bounding box center [182, 178] width 29 height 13
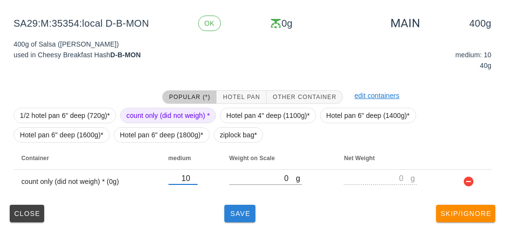
type input "10"
click at [238, 212] on span "Save" at bounding box center [239, 214] width 23 height 8
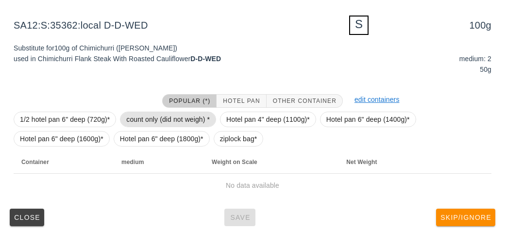
click at [145, 113] on span "count only (did not weigh) *" at bounding box center [167, 119] width 83 height 15
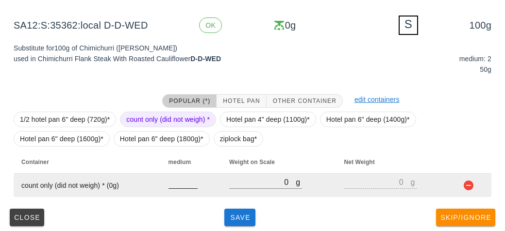
click at [168, 184] on input "number" at bounding box center [182, 182] width 29 height 13
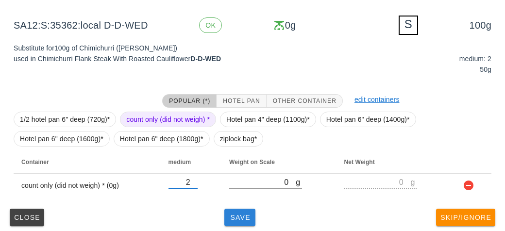
type input "2"
click at [239, 222] on button "Save" at bounding box center [239, 217] width 31 height 17
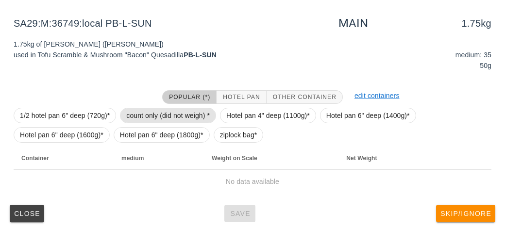
click at [162, 118] on span "count only (did not weigh) *" at bounding box center [167, 115] width 83 height 15
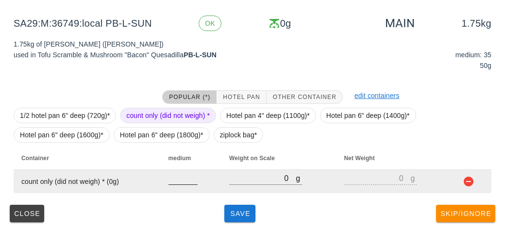
click at [174, 180] on input "number" at bounding box center [182, 178] width 29 height 13
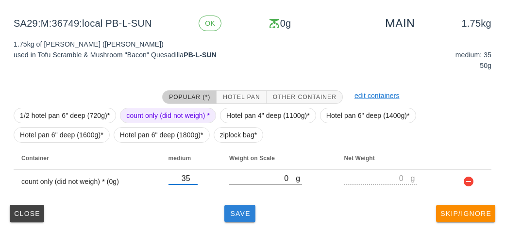
type input "35"
click at [243, 217] on button "Save" at bounding box center [239, 213] width 31 height 17
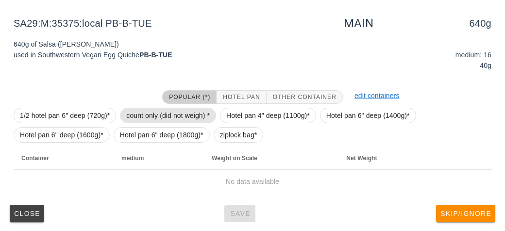
click at [138, 113] on span "count only (did not weigh) *" at bounding box center [167, 115] width 83 height 15
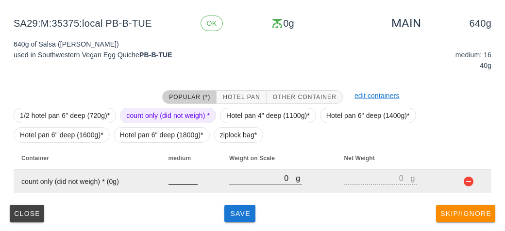
click at [175, 181] on input "number" at bounding box center [182, 178] width 29 height 13
type input "16"
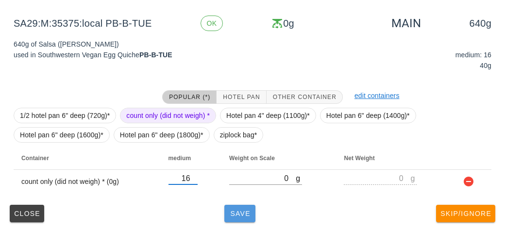
click at [237, 217] on button "Save" at bounding box center [239, 213] width 31 height 17
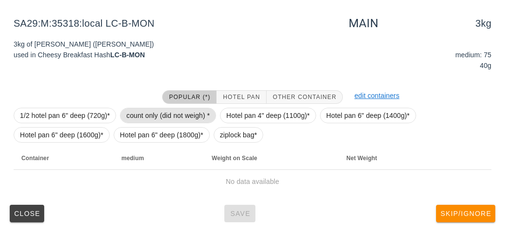
click at [153, 111] on span "count only (did not weigh) *" at bounding box center [167, 115] width 83 height 15
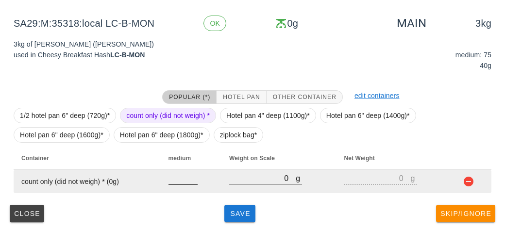
click at [176, 179] on input "number" at bounding box center [182, 178] width 29 height 13
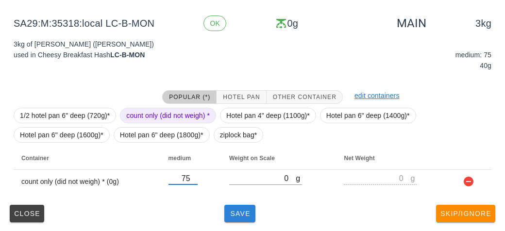
type input "75"
click at [238, 217] on button "Save" at bounding box center [239, 213] width 31 height 17
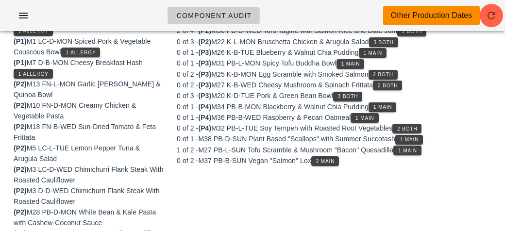
scroll to position [210, 0]
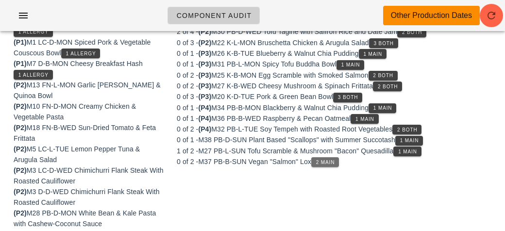
click at [317, 162] on button "2 Main" at bounding box center [325, 162] width 28 height 10
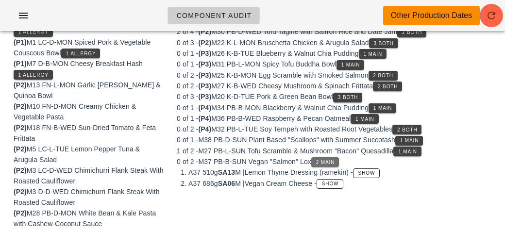
click at [325, 157] on button "2 Main" at bounding box center [325, 162] width 28 height 10
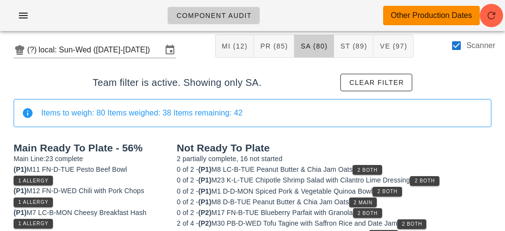
scroll to position [0, 0]
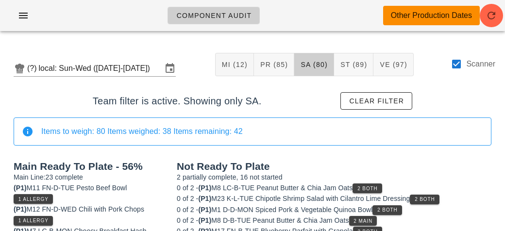
click at [466, 65] on label "Scanner" at bounding box center [480, 64] width 29 height 10
checkbox input "false"
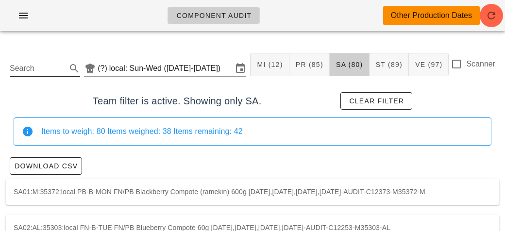
click at [49, 72] on input "Search" at bounding box center [37, 69] width 55 height 16
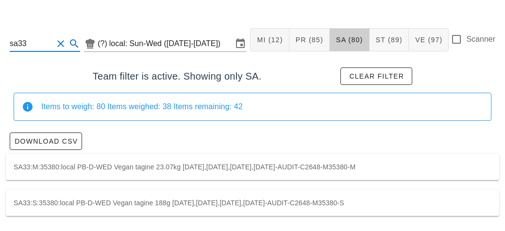
click at [144, 168] on div "SA33:M:35380:local PB-D-WED Vegan tagine 23.07kg [DATE],[DATE],[DATE],[DATE]-AU…" at bounding box center [252, 167] width 493 height 26
type input "SA33:M:35380:local"
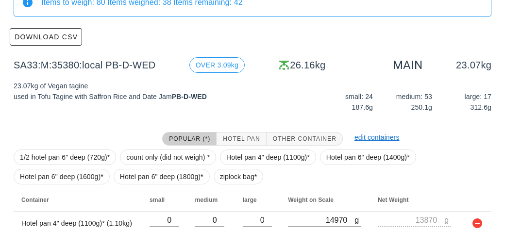
scroll to position [239, 0]
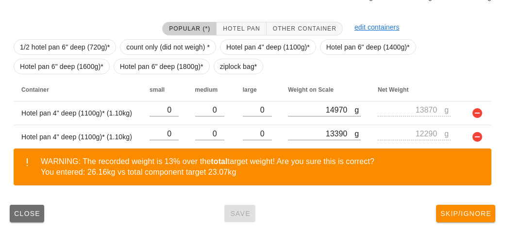
click at [33, 217] on button "Close" at bounding box center [27, 213] width 34 height 17
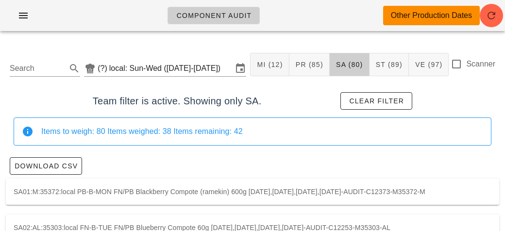
click at [467, 63] on label "Scanner" at bounding box center [480, 64] width 29 height 10
checkbox input "true"
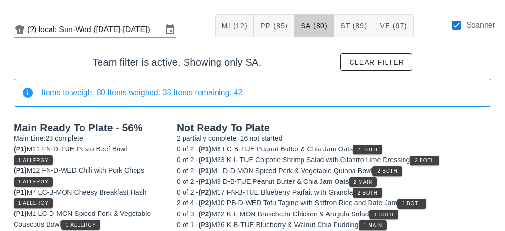
scroll to position [40, 0]
